Goal: Transaction & Acquisition: Purchase product/service

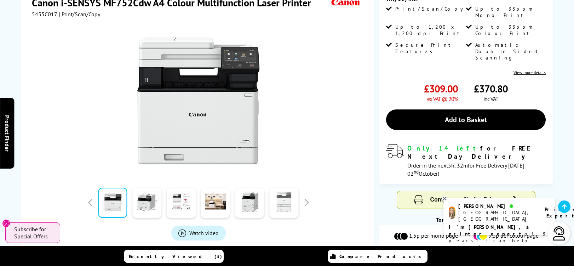
scroll to position [140, 0]
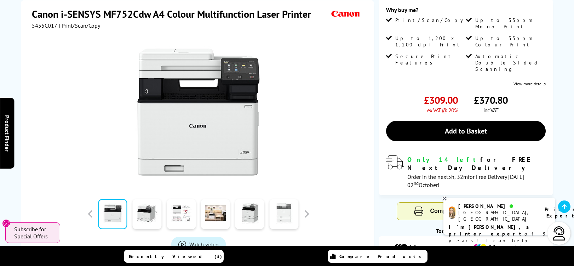
click at [286, 217] on link at bounding box center [283, 214] width 29 height 30
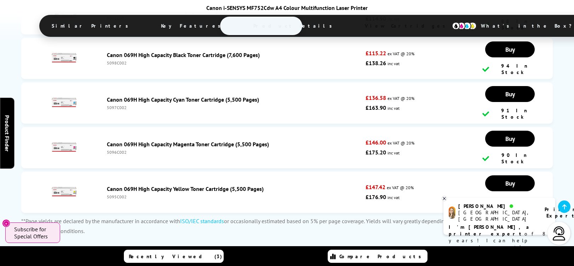
scroll to position [2555, 0]
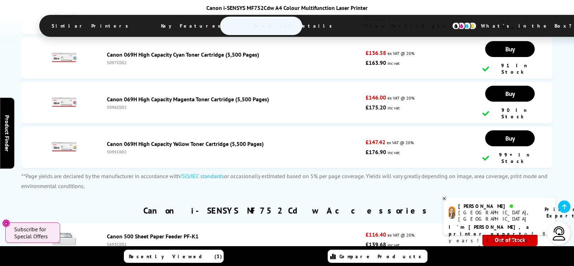
click at [186, 233] on link "Canon 500 Sheet Paper Feeder PF-K1" at bounding box center [153, 236] width 92 height 7
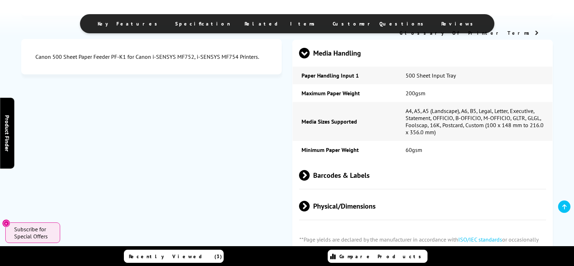
scroll to position [412, 0]
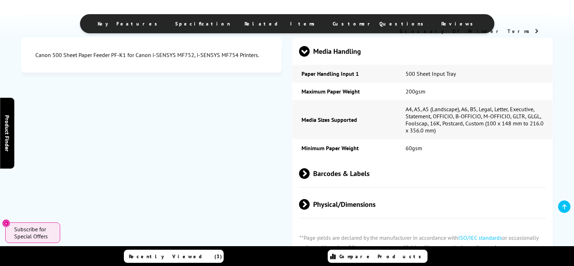
click at [324, 173] on span "Barcodes & Labels" at bounding box center [422, 173] width 247 height 27
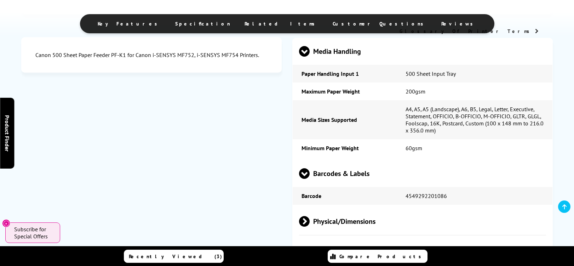
click at [324, 172] on span "Barcodes & Labels" at bounding box center [422, 173] width 247 height 27
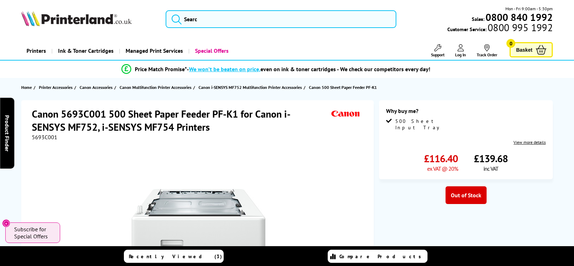
scroll to position [0, 0]
drag, startPoint x: 33, startPoint y: 114, endPoint x: 104, endPoint y: 112, distance: 70.5
click at [104, 112] on h1 "Canon 5693C001 500 Sheet Paper Feeder PF-K1 for Canon i-SENSYS MF752, i-SENSYS …" at bounding box center [181, 120] width 298 height 26
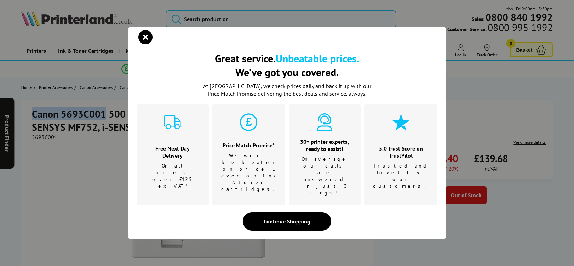
copy h1 "Canon 5693C001"
click at [144, 44] on icon "close modal" at bounding box center [145, 37] width 14 height 14
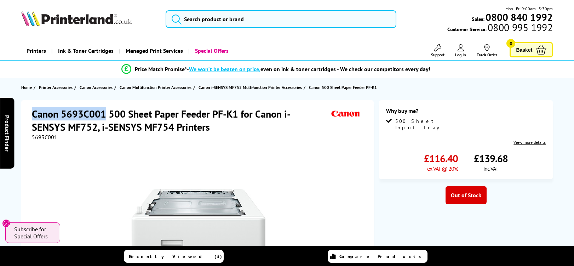
copy h1 "Canon 5693C001"
